Goal: Task Accomplishment & Management: Manage account settings

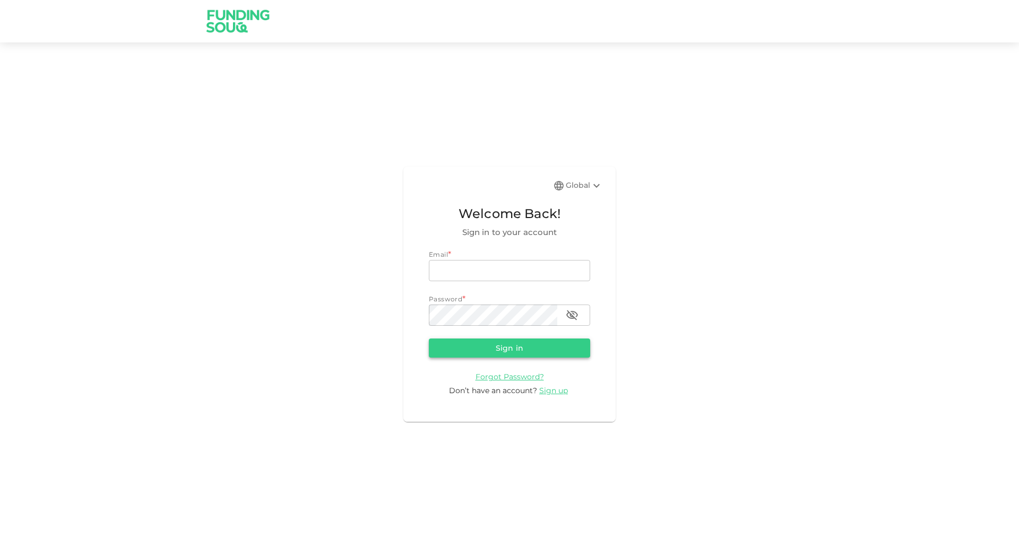
type input "[EMAIL_ADDRESS][DOMAIN_NAME]"
click at [478, 351] on button "Sign in" at bounding box center [509, 348] width 161 height 19
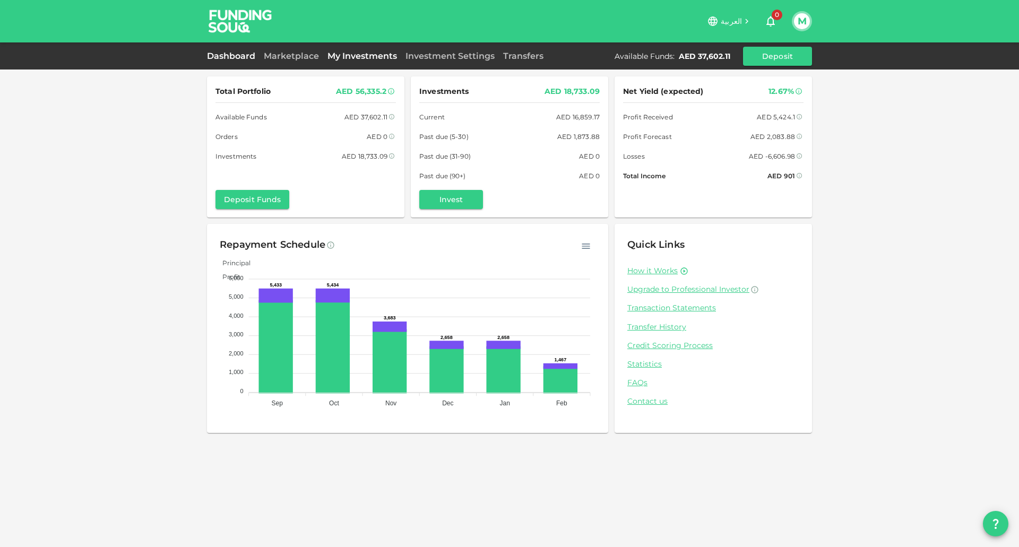
click at [365, 57] on link "My Investments" at bounding box center [362, 56] width 78 height 10
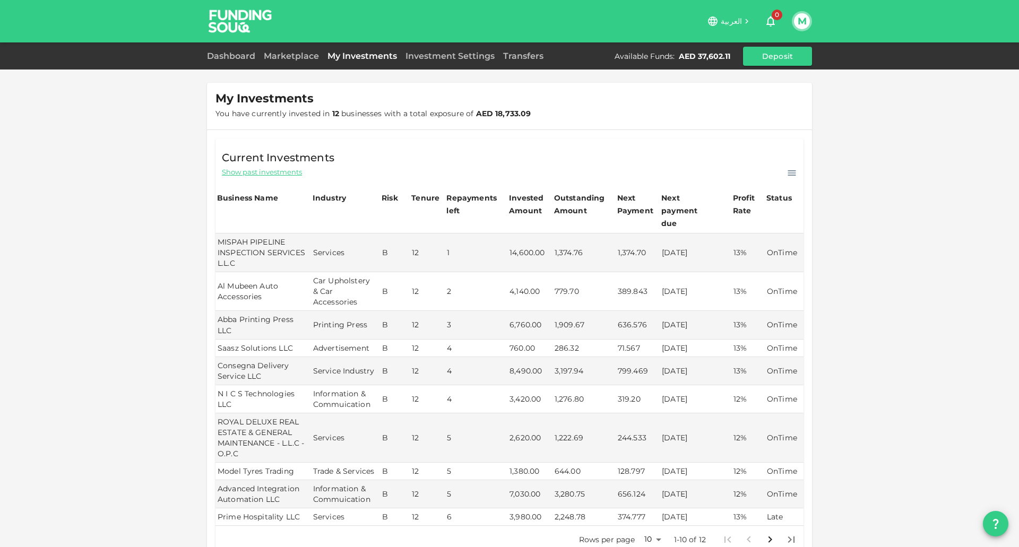
click at [1011, 165] on div "العربية 0 M Dashboard Marketplace My Investments Investment Settings Transfers …" at bounding box center [509, 273] width 1019 height 547
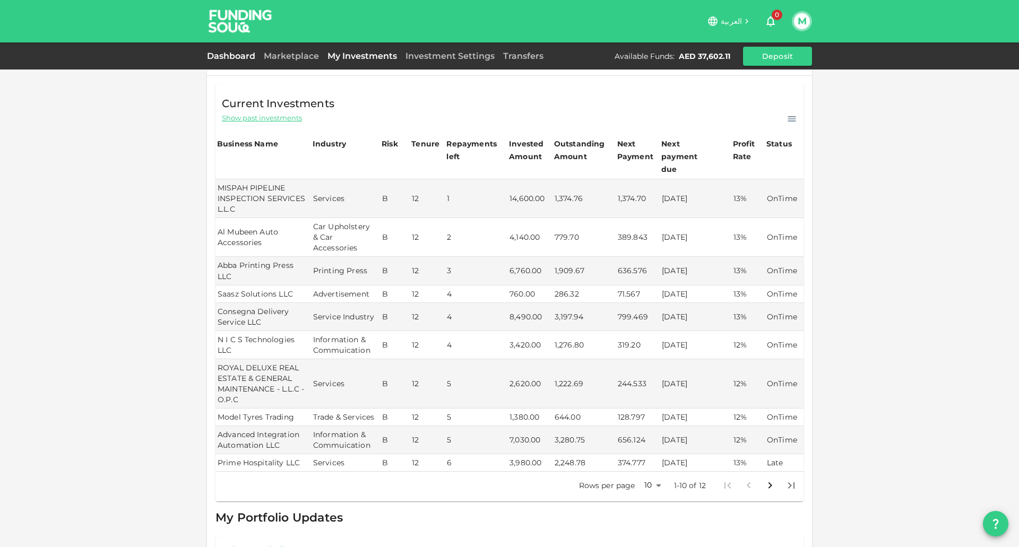
click at [214, 59] on link "Dashboard" at bounding box center [233, 56] width 53 height 10
